Goal: Information Seeking & Learning: Learn about a topic

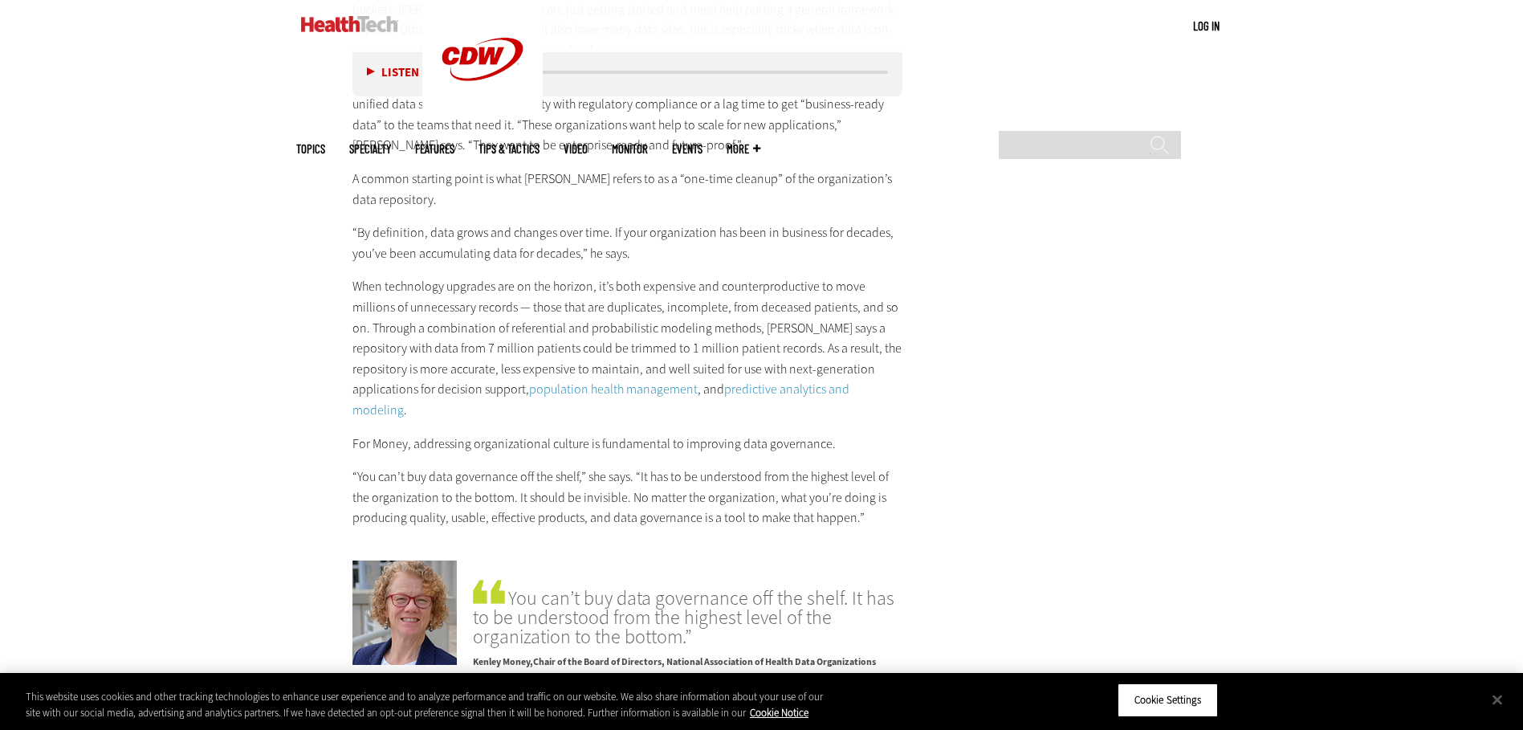
scroll to position [3452, 0]
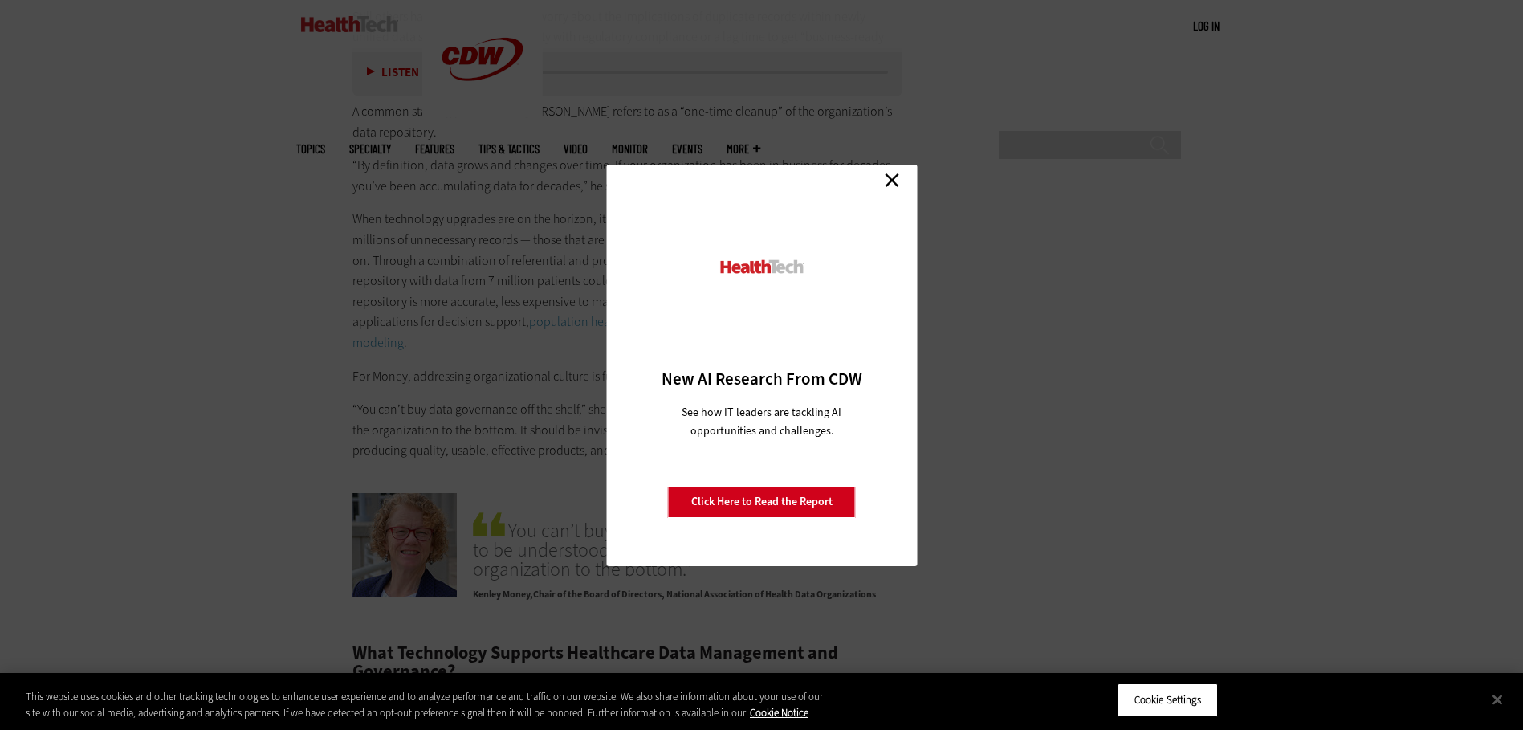
click at [886, 178] on link "Close" at bounding box center [892, 181] width 24 height 24
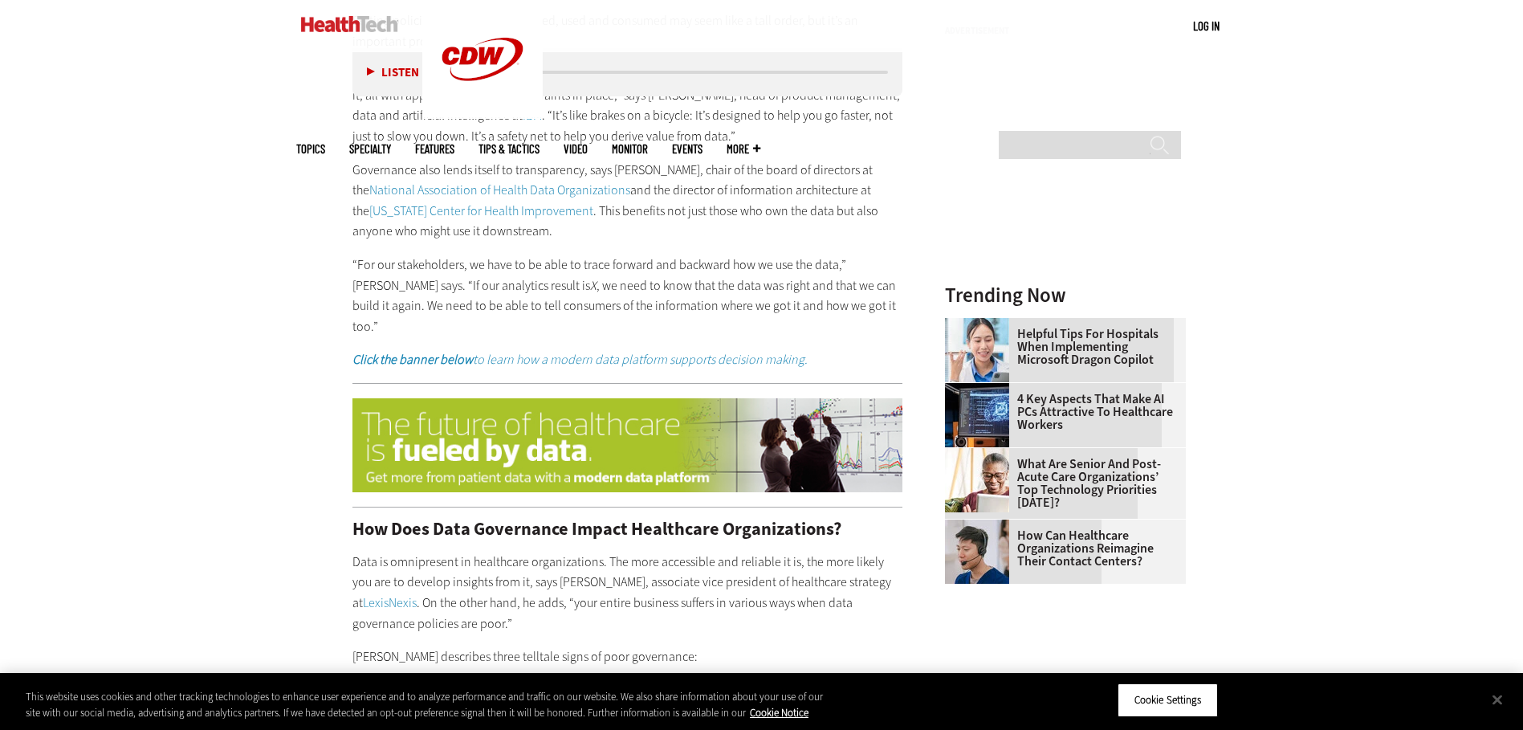
scroll to position [2167, 0]
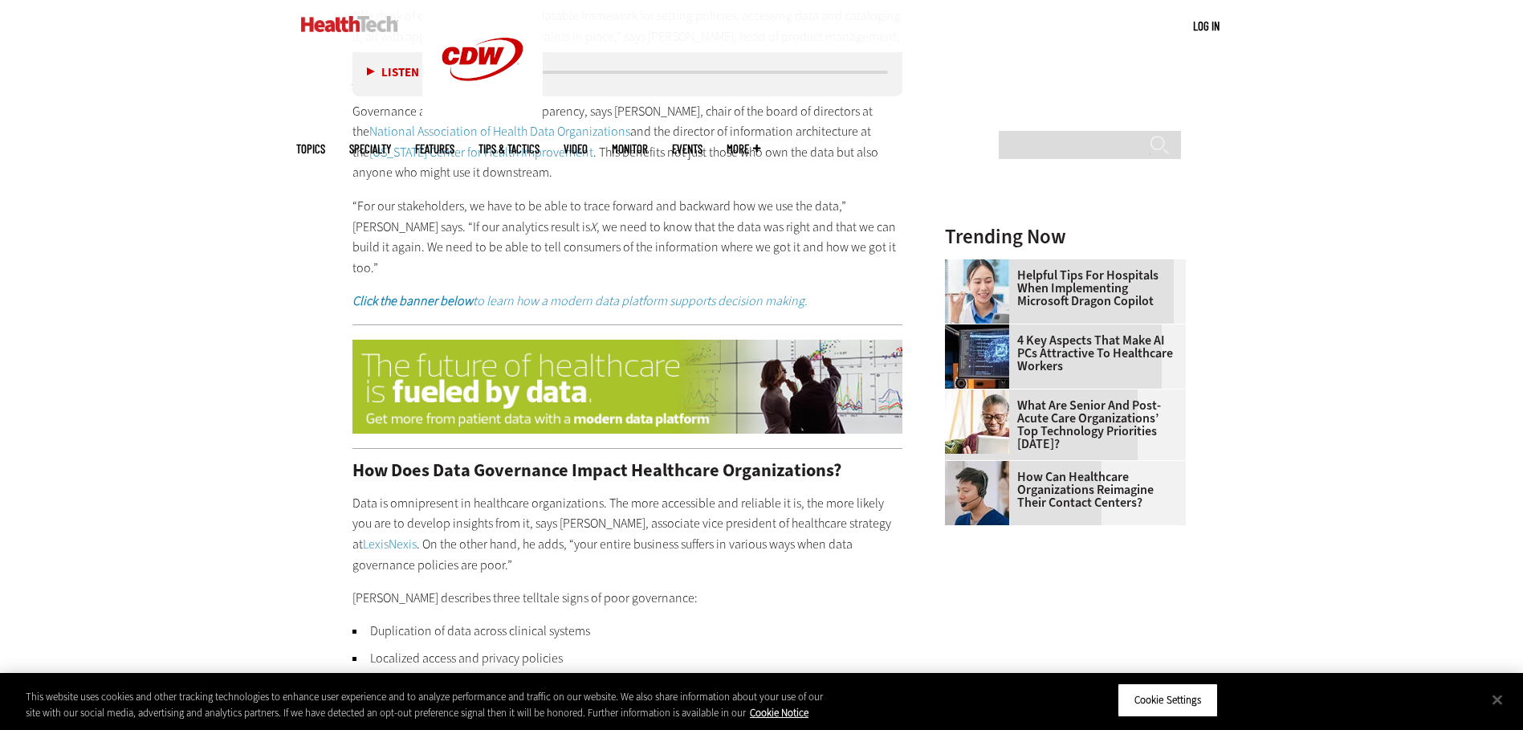
click at [596, 292] on em "to learn how a modern data platform supports decision making." at bounding box center [640, 300] width 335 height 17
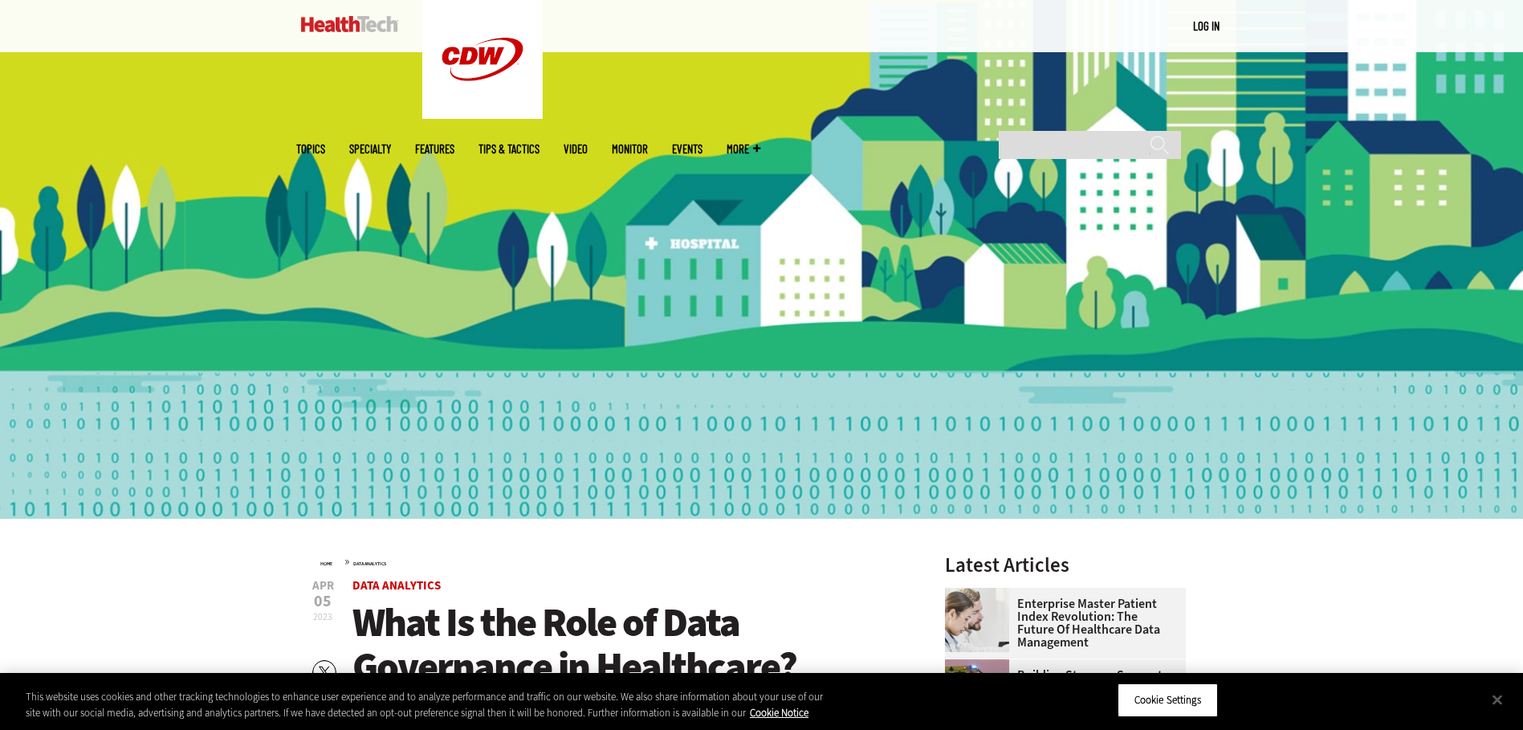
scroll to position [0, 0]
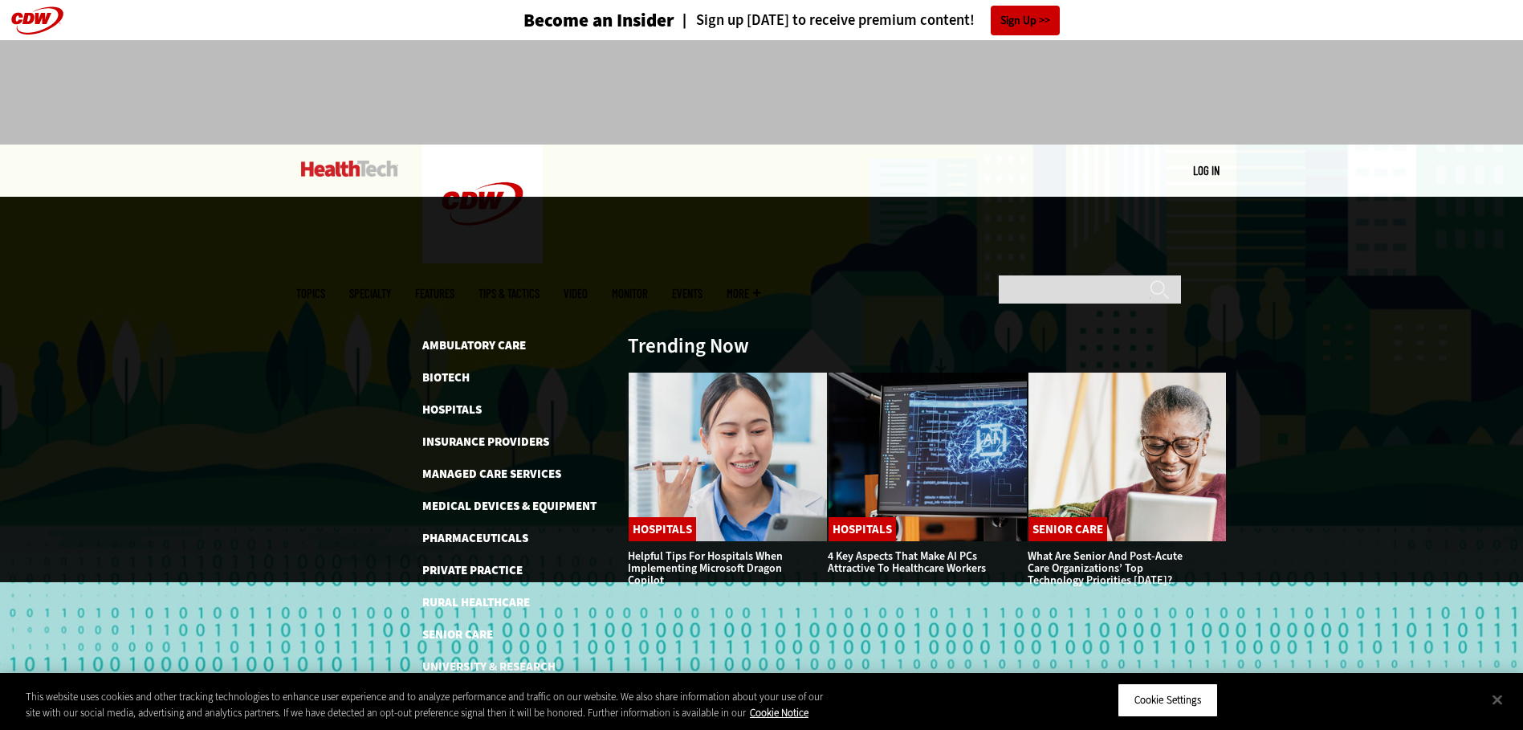
click at [575, 336] on li "Ambulatory Care" at bounding box center [516, 345] width 189 height 19
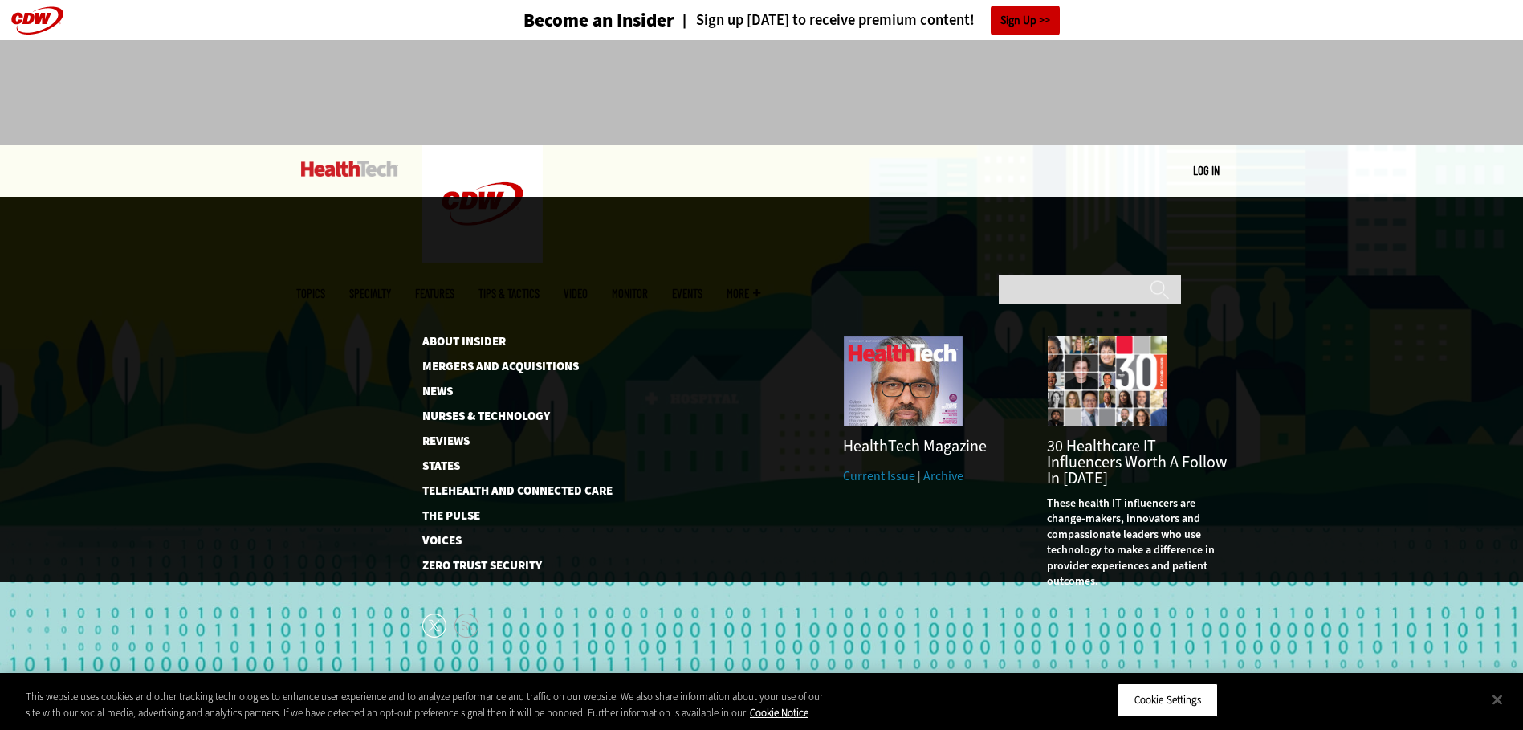
click at [648, 287] on link "MonITor" at bounding box center [630, 293] width 36 height 12
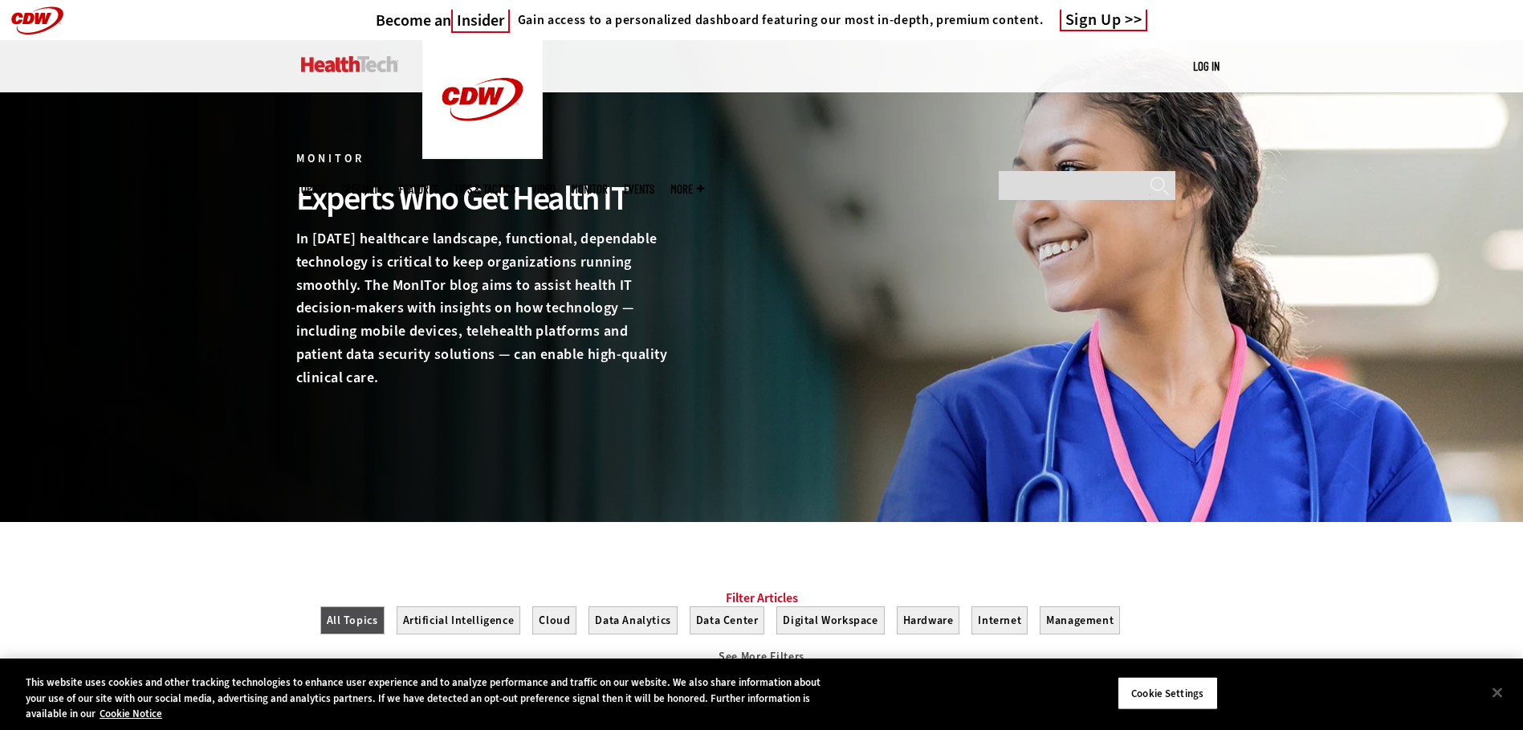
click at [438, 183] on link "Features" at bounding box center [418, 189] width 39 height 12
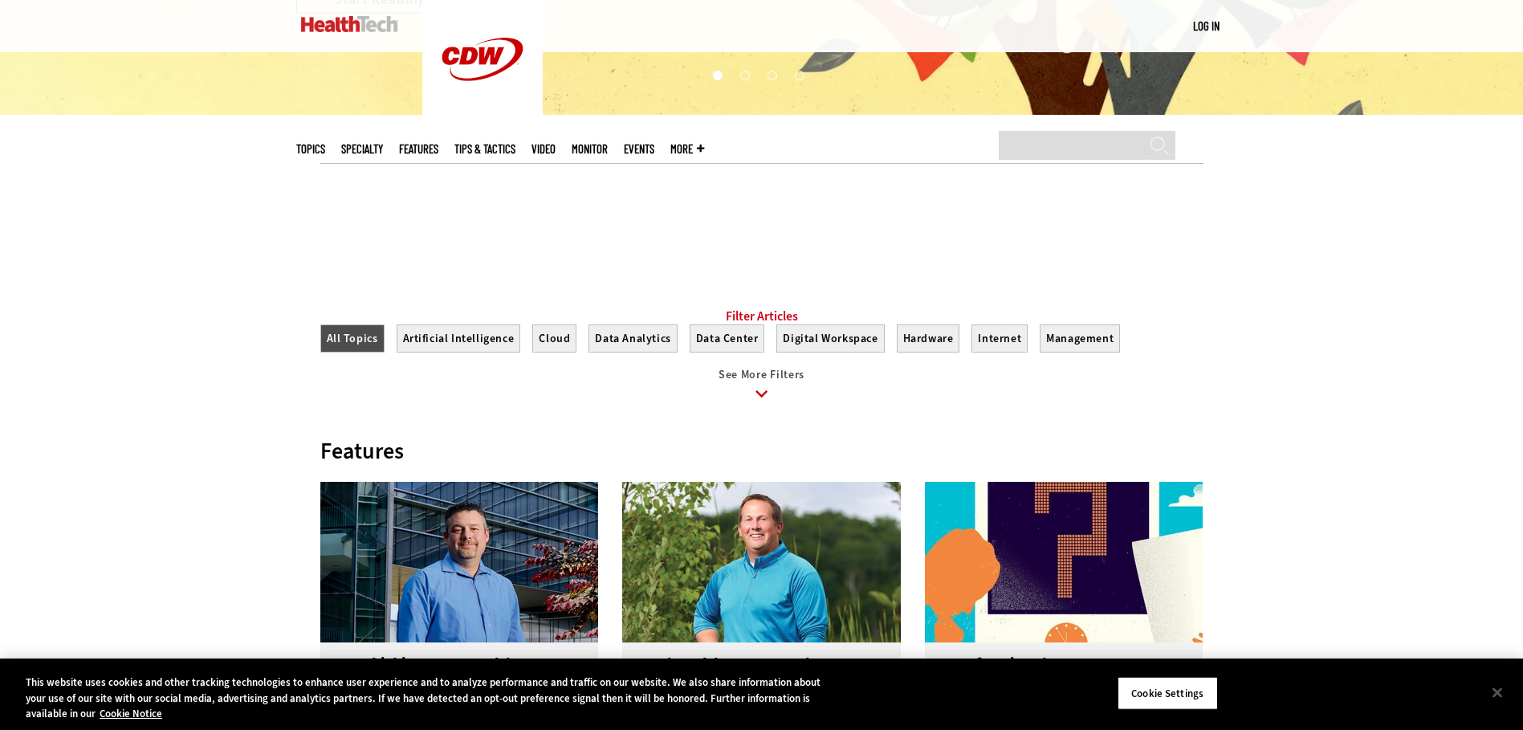
scroll to position [401, 0]
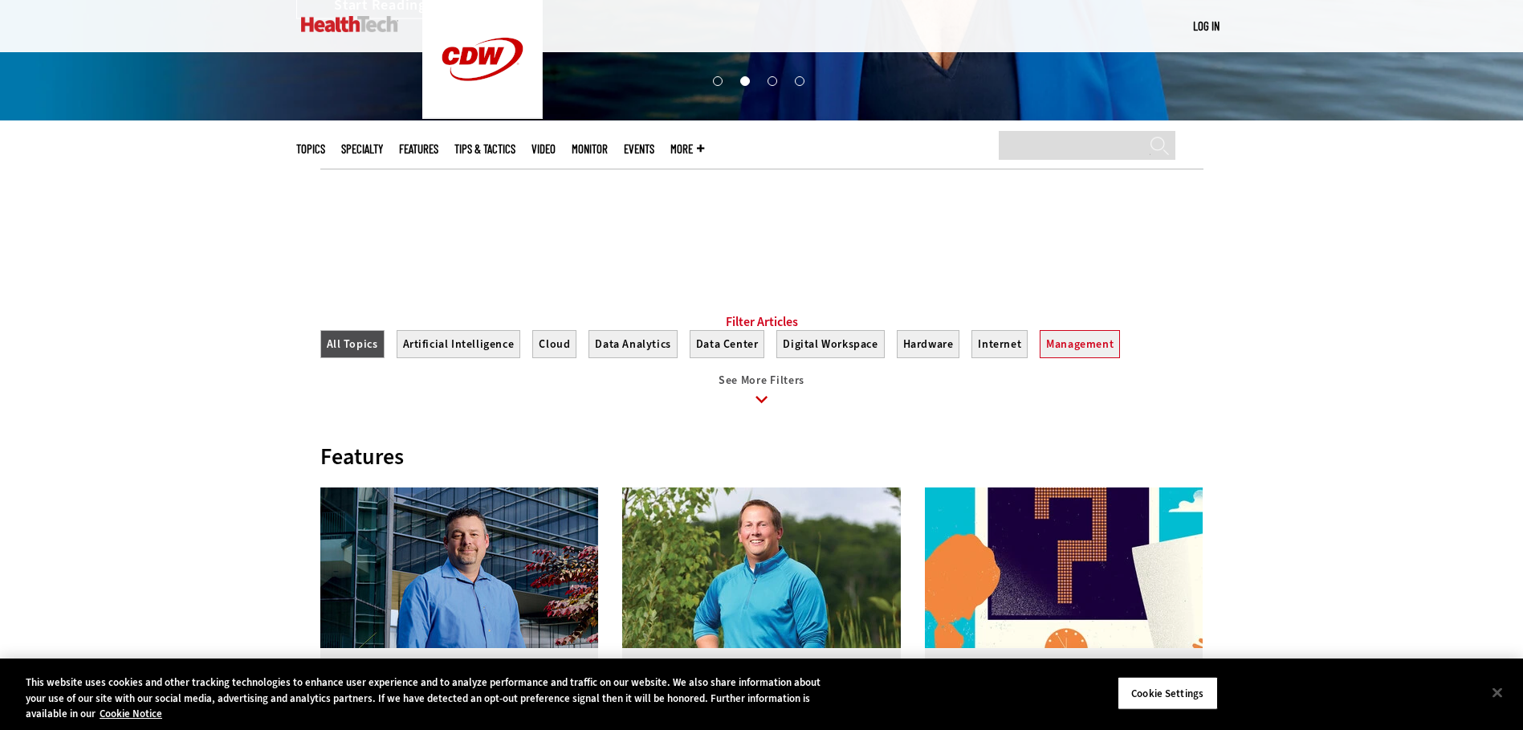
click at [1096, 357] on button "Management" at bounding box center [1079, 344] width 80 height 28
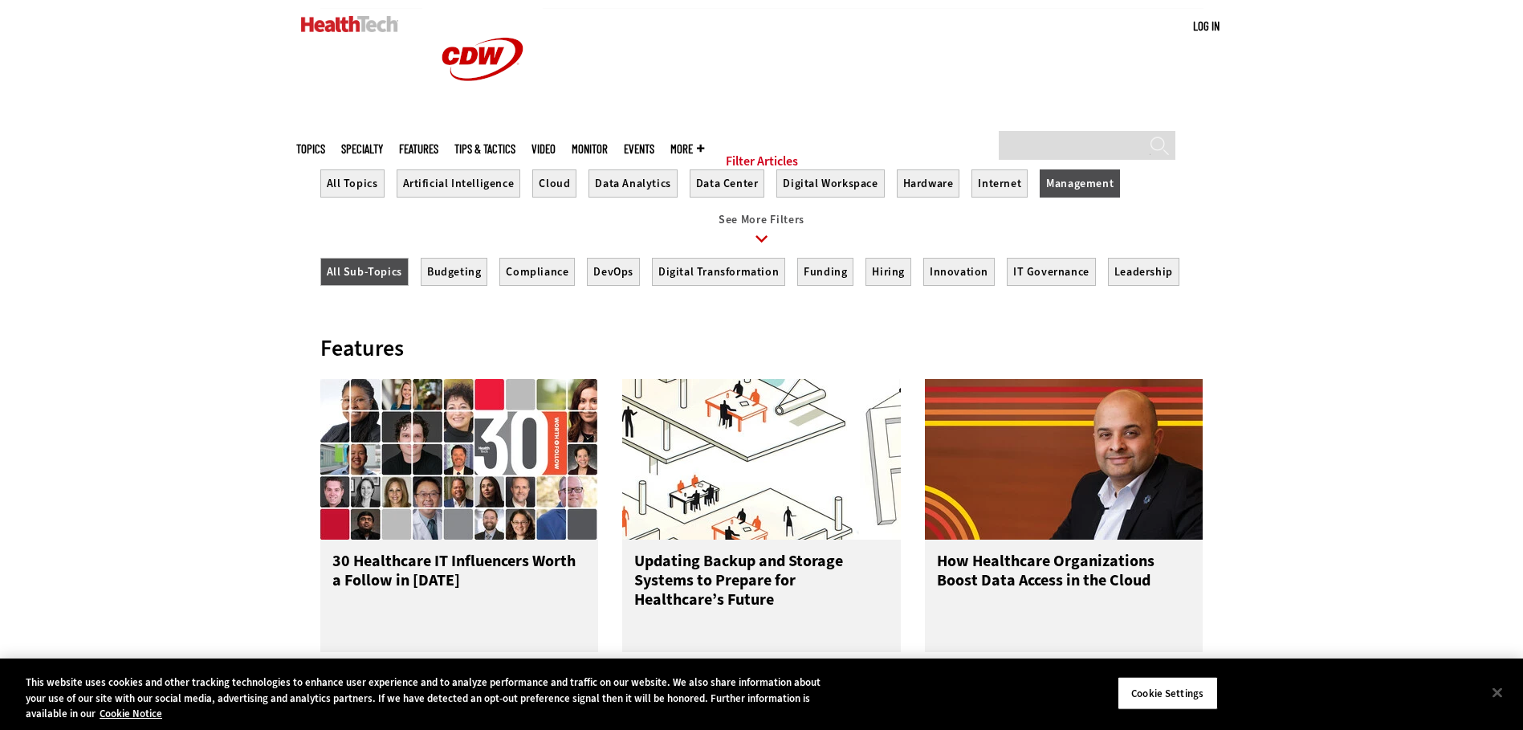
scroll to position [642, 0]
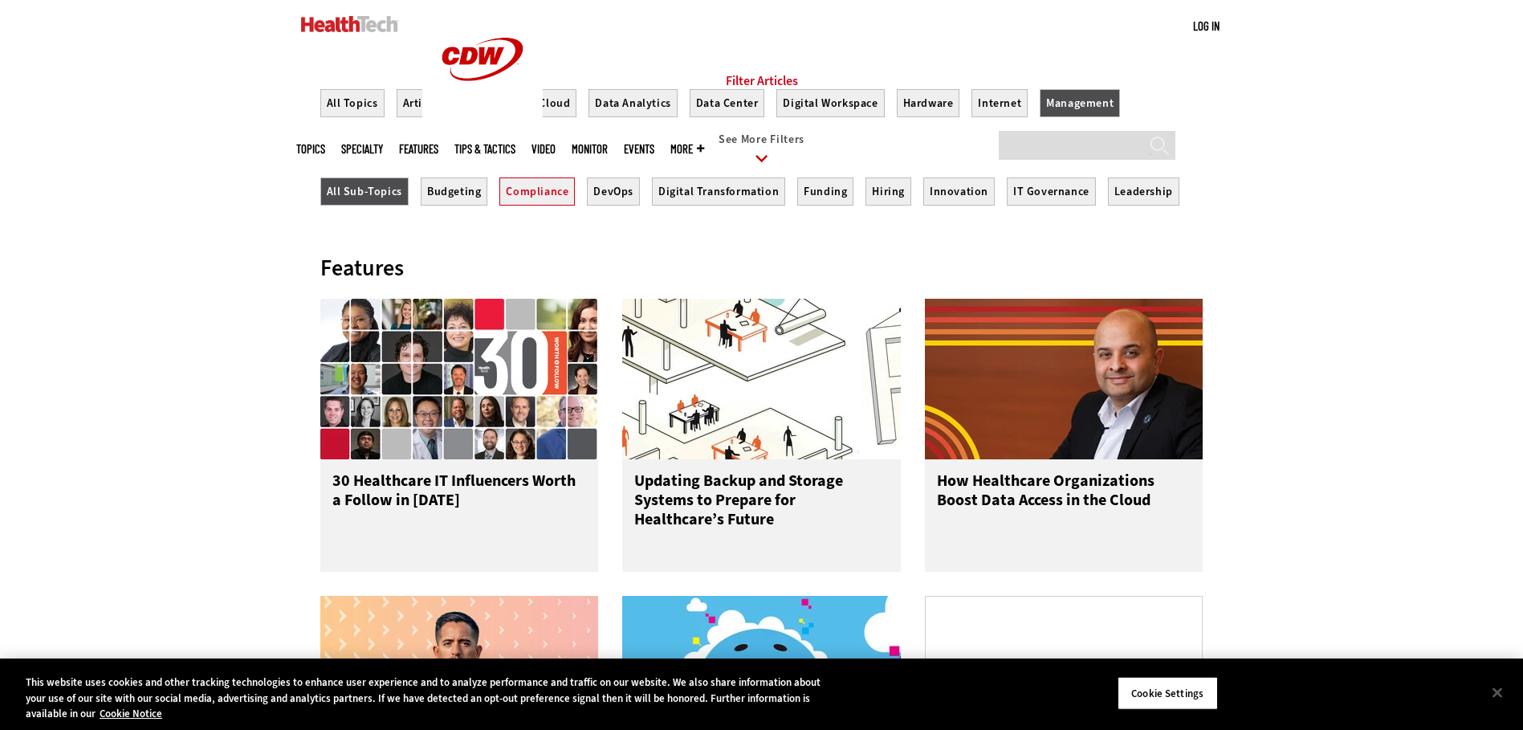
click at [539, 205] on button "Compliance" at bounding box center [536, 191] width 75 height 28
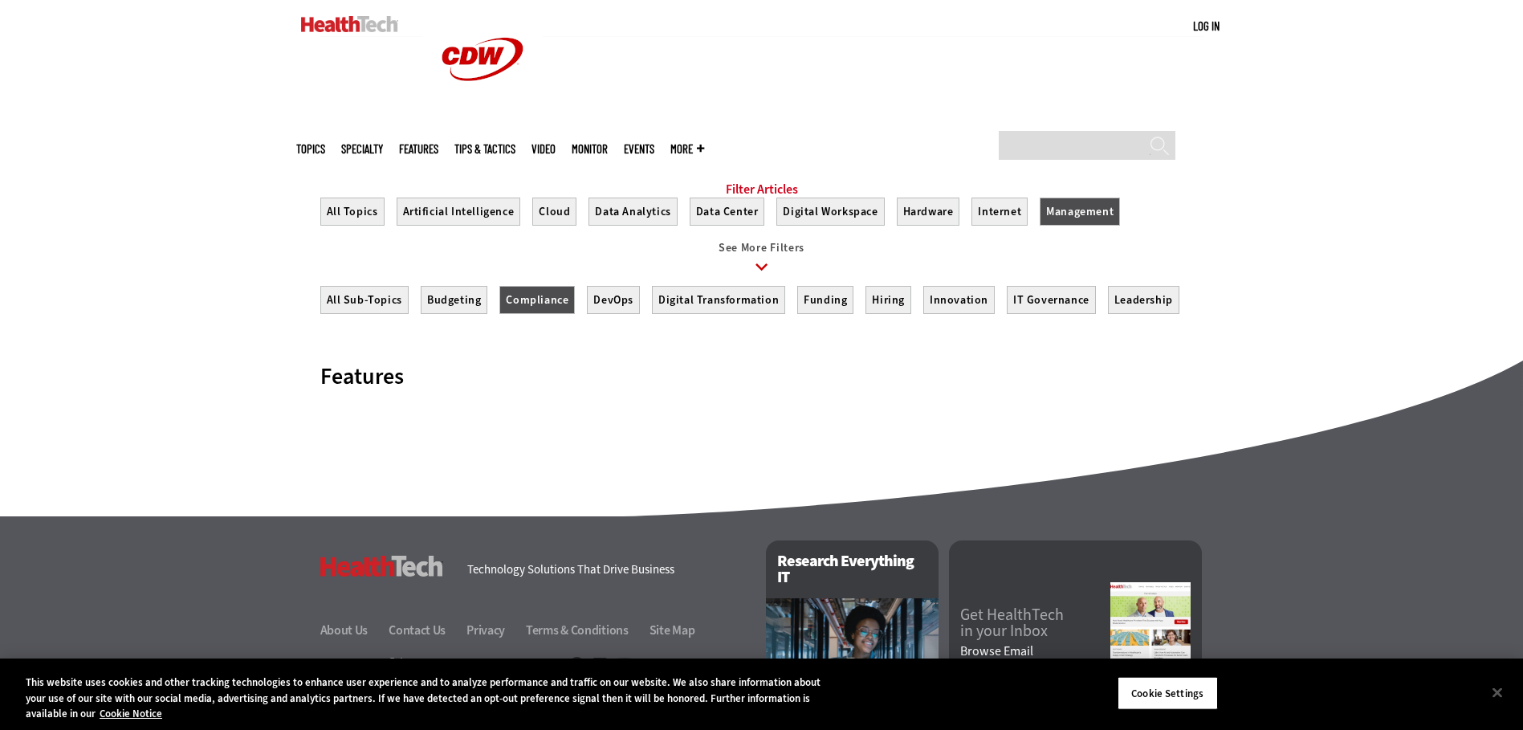
scroll to position [562, 0]
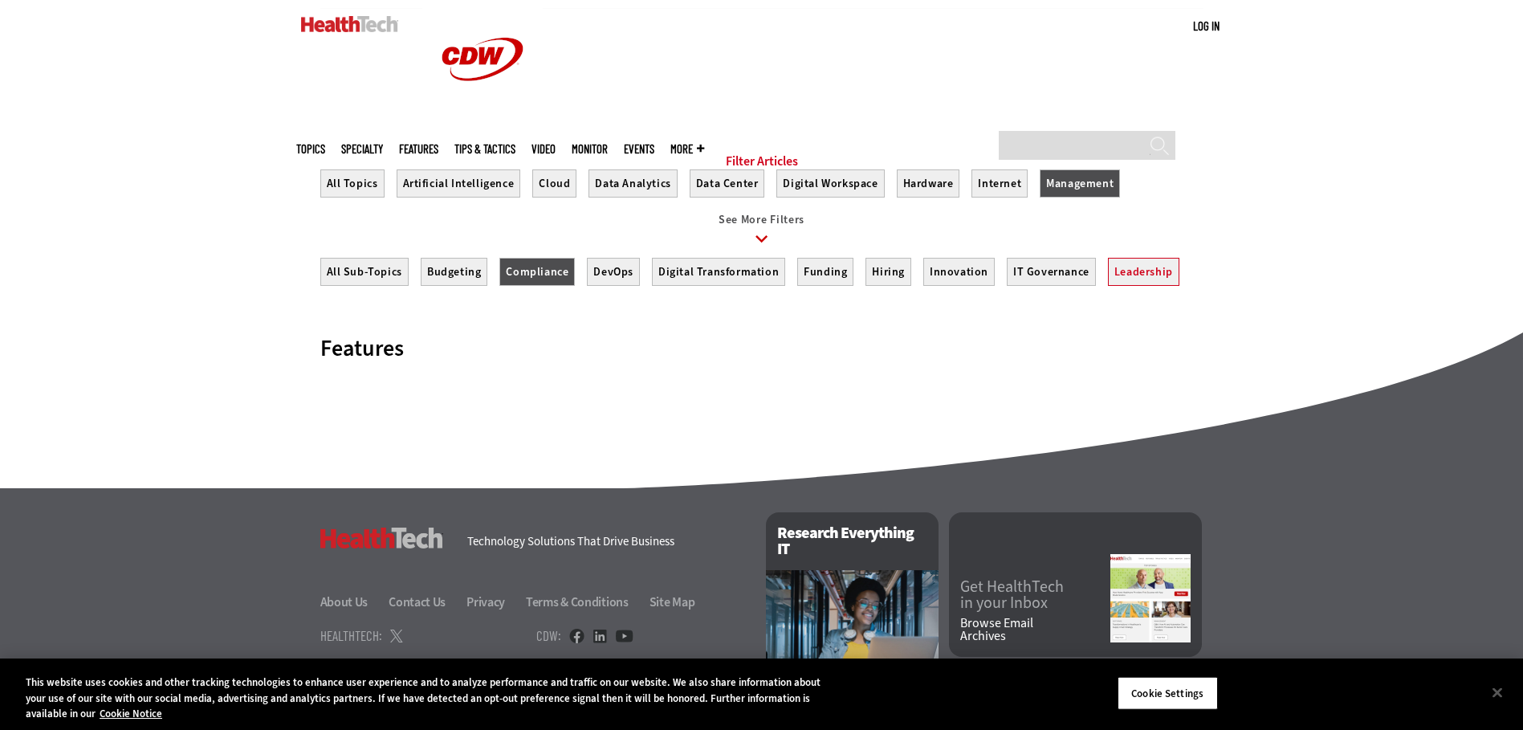
click at [1137, 285] on button "Leadership" at bounding box center [1143, 272] width 71 height 28
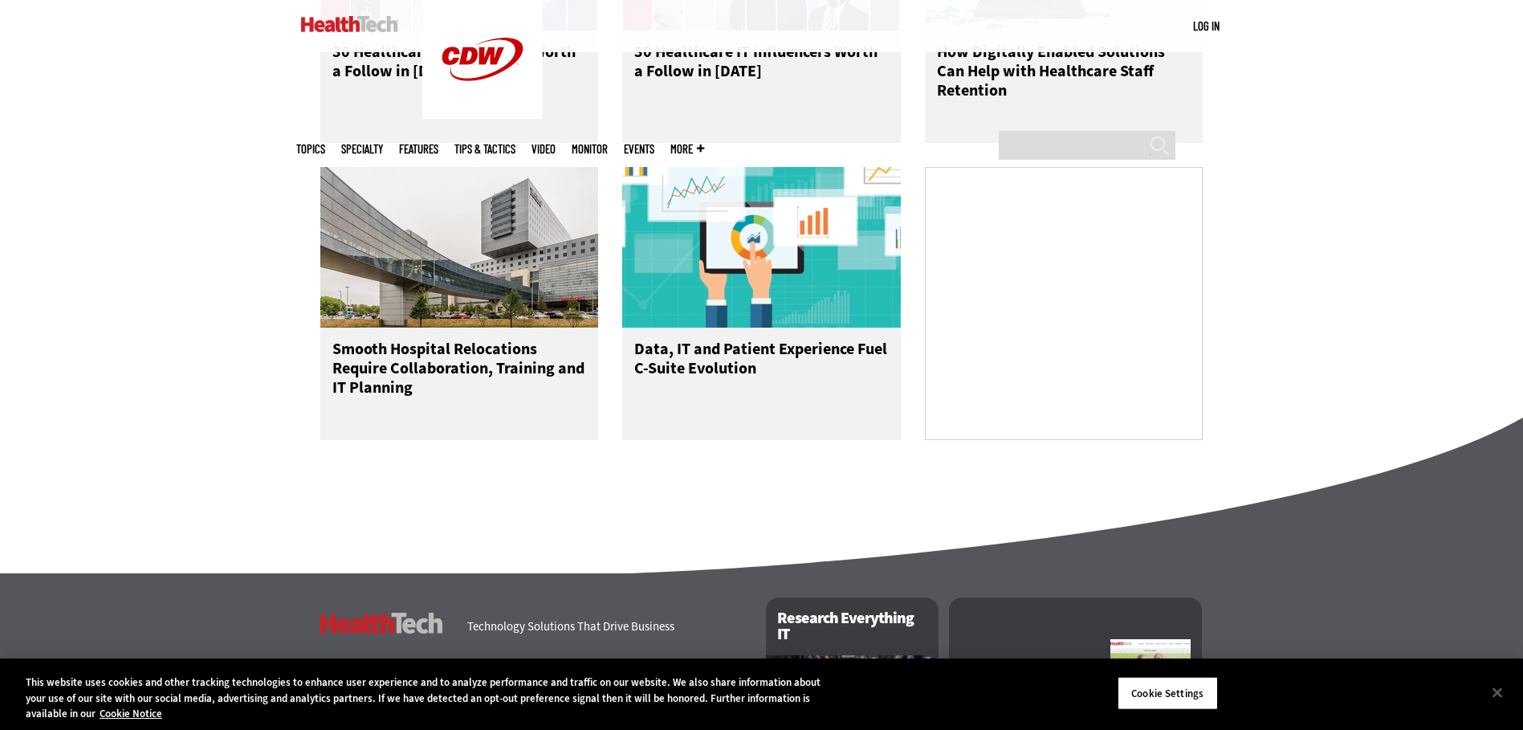
scroll to position [1124, 0]
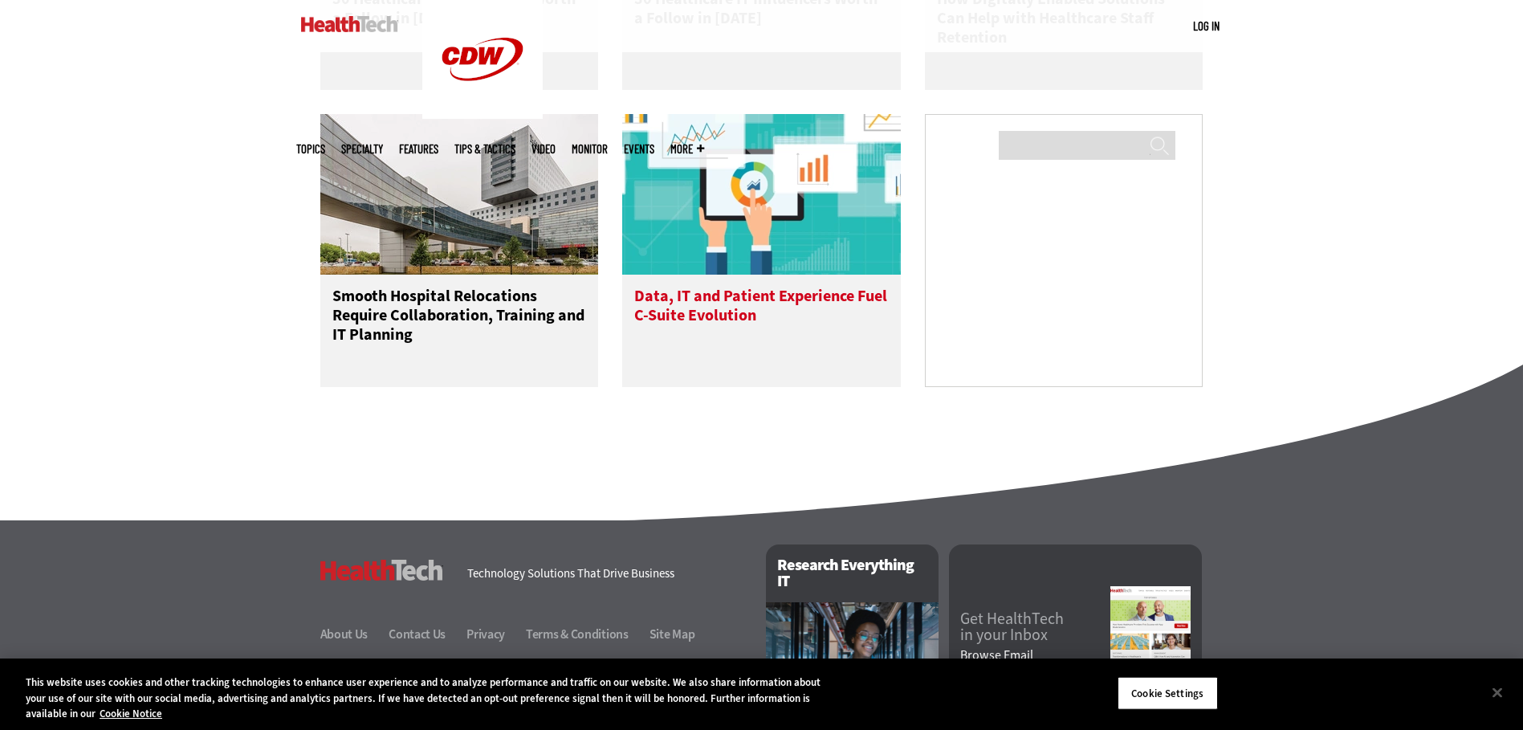
click at [790, 305] on h3 "Data, IT and Patient Experience Fuel C-Suite Evolution" at bounding box center [761, 319] width 254 height 64
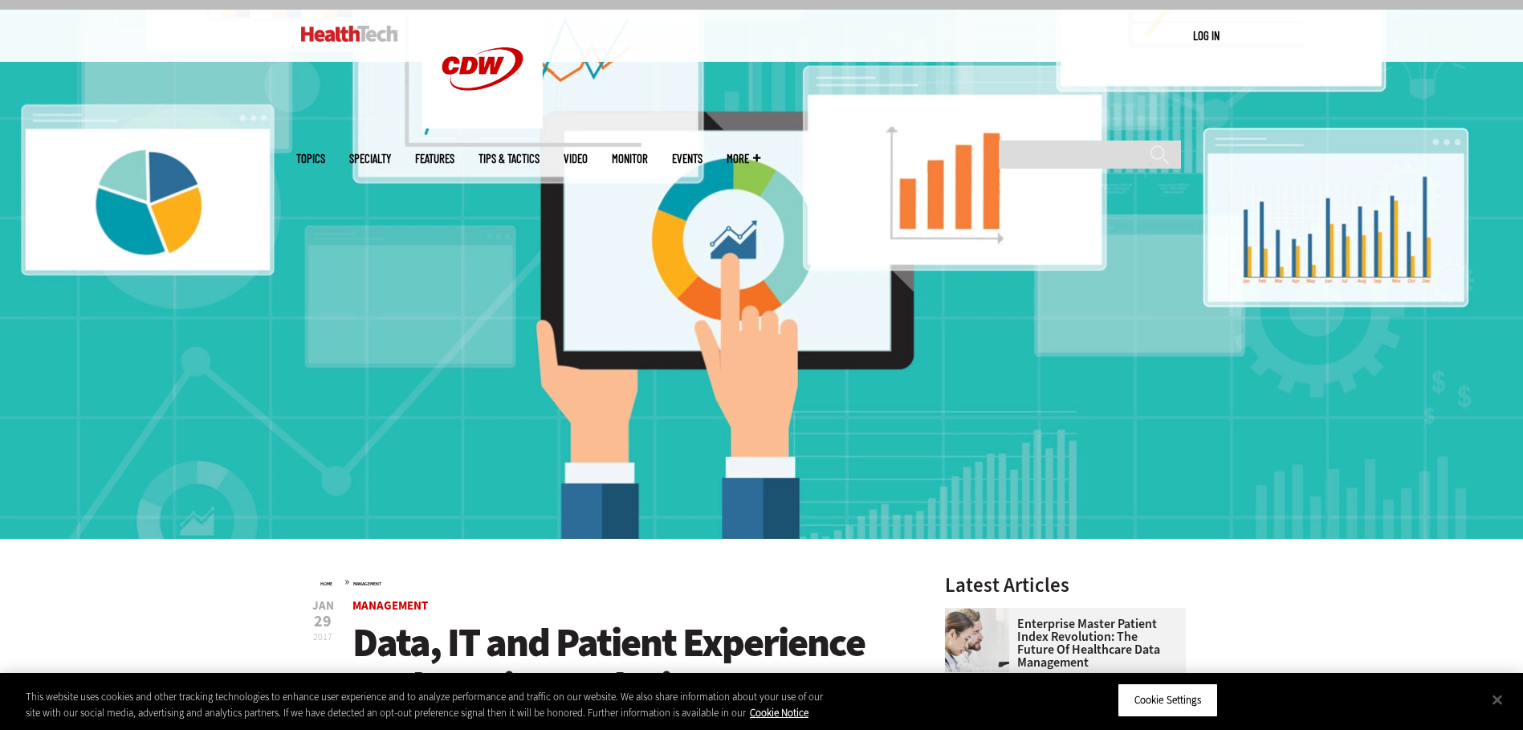
scroll to position [80, 0]
